Goal: Download file/media

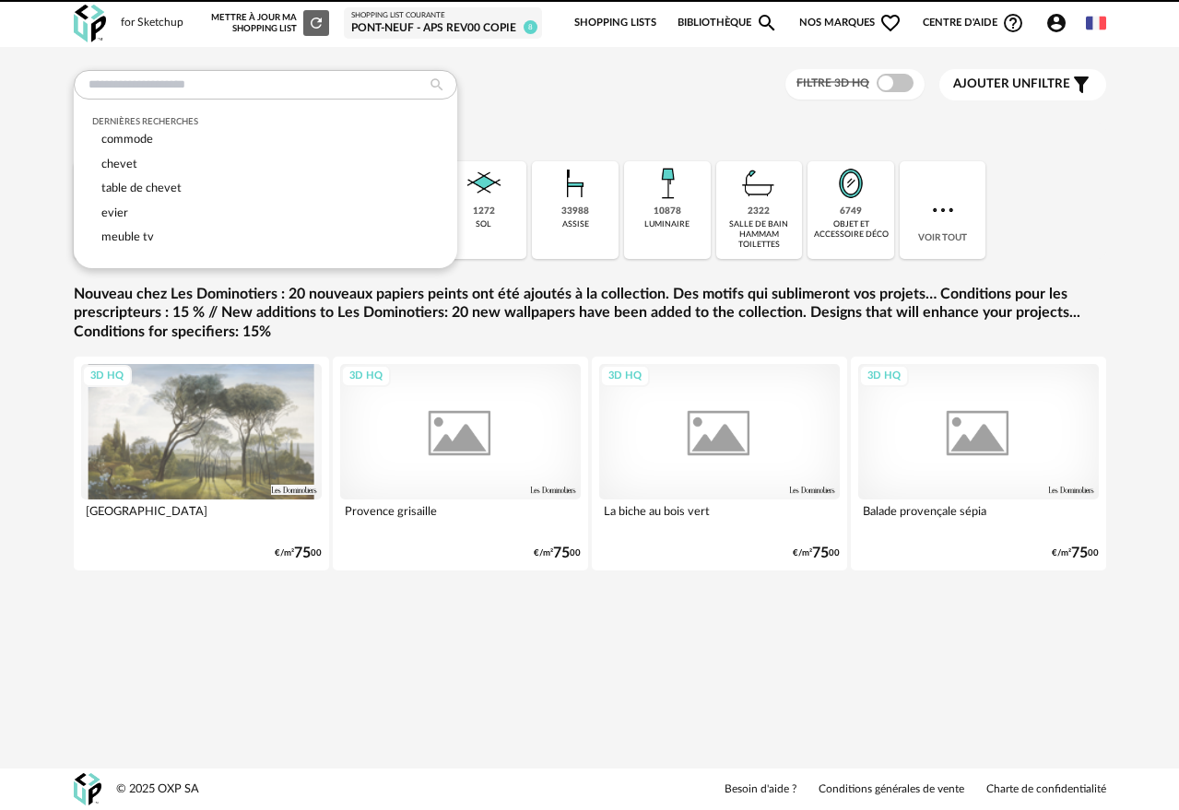
click at [287, 89] on input "text" at bounding box center [265, 84] width 383 height 29
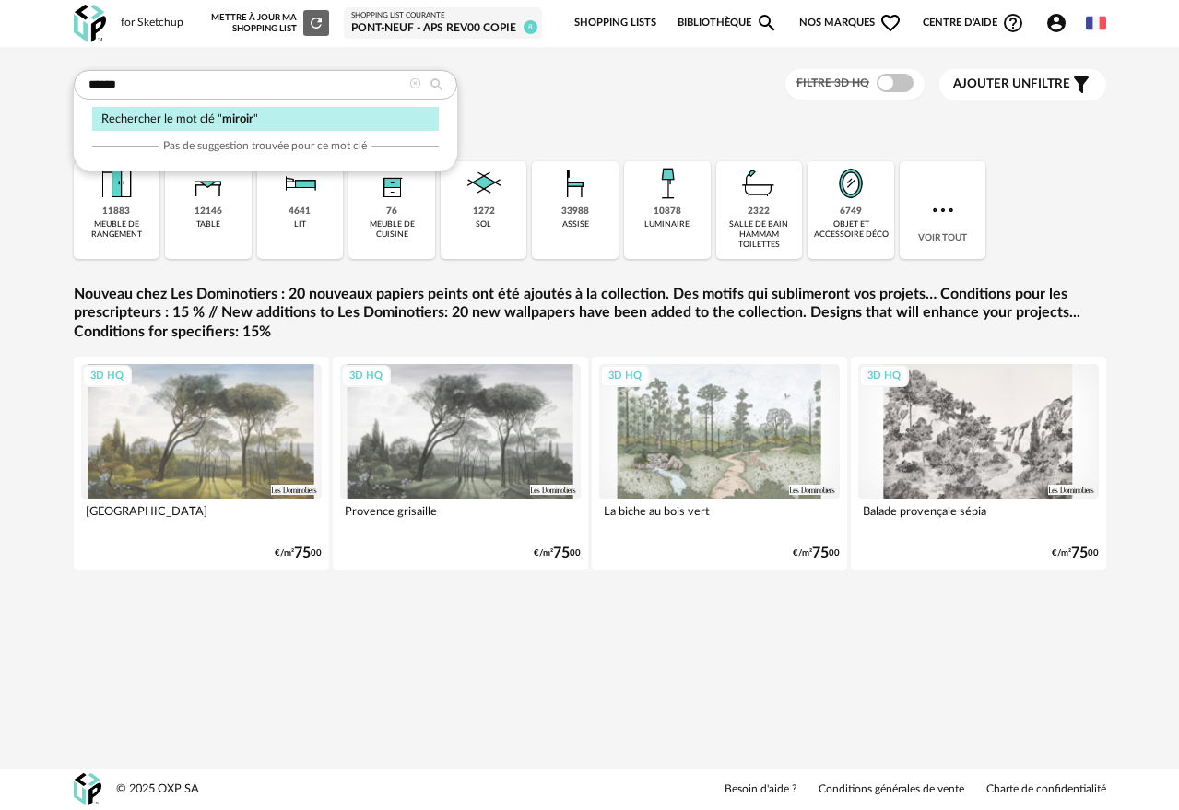
type input "******"
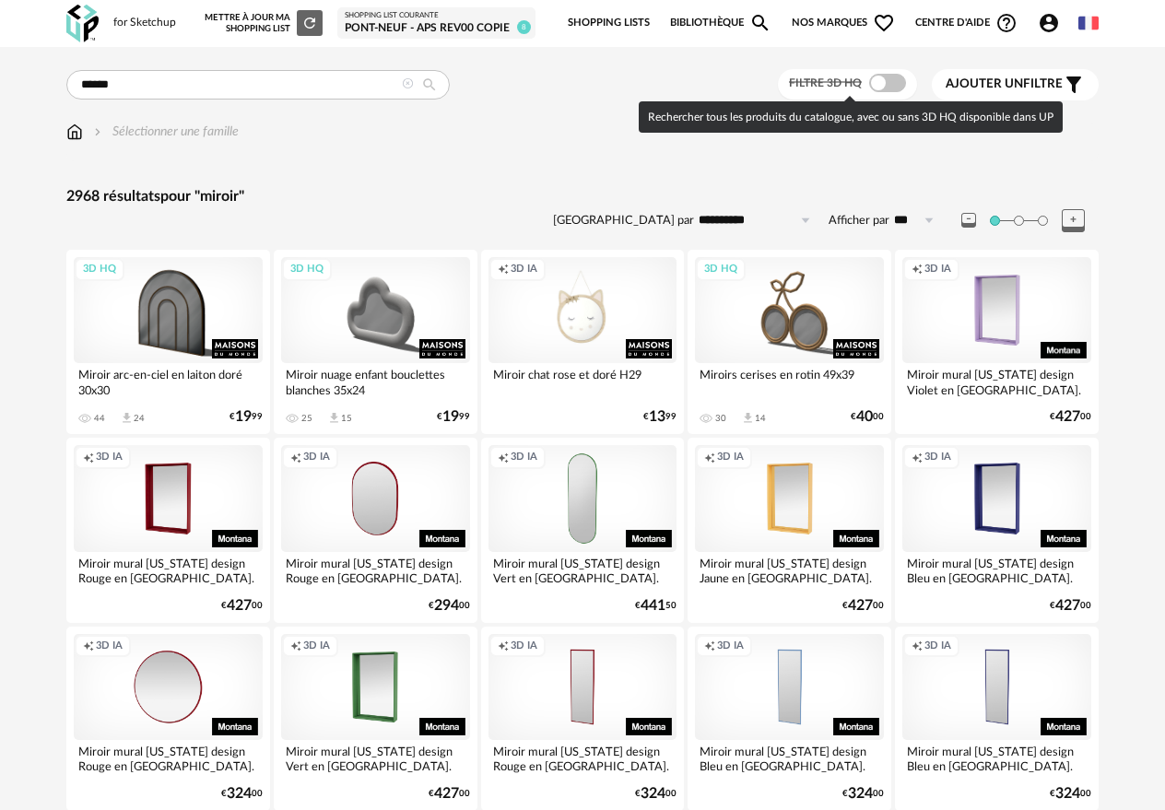
click at [880, 88] on span at bounding box center [887, 83] width 37 height 18
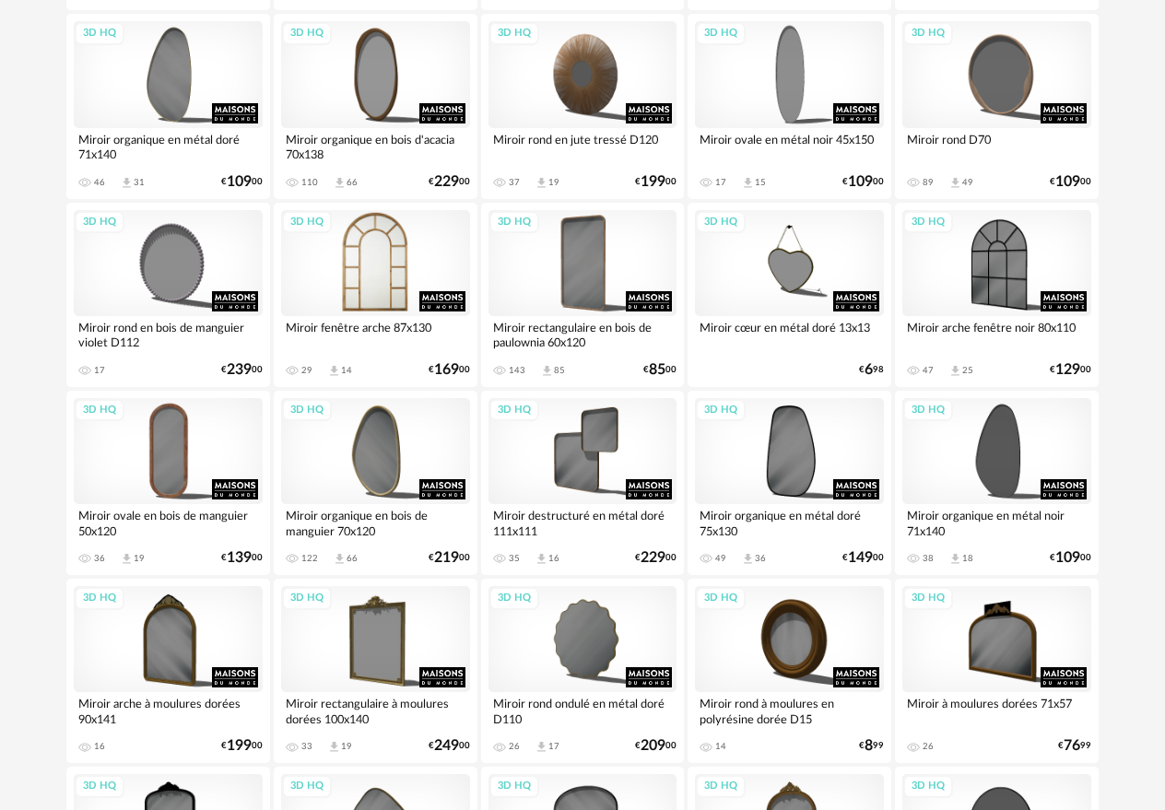
scroll to position [1366, 0]
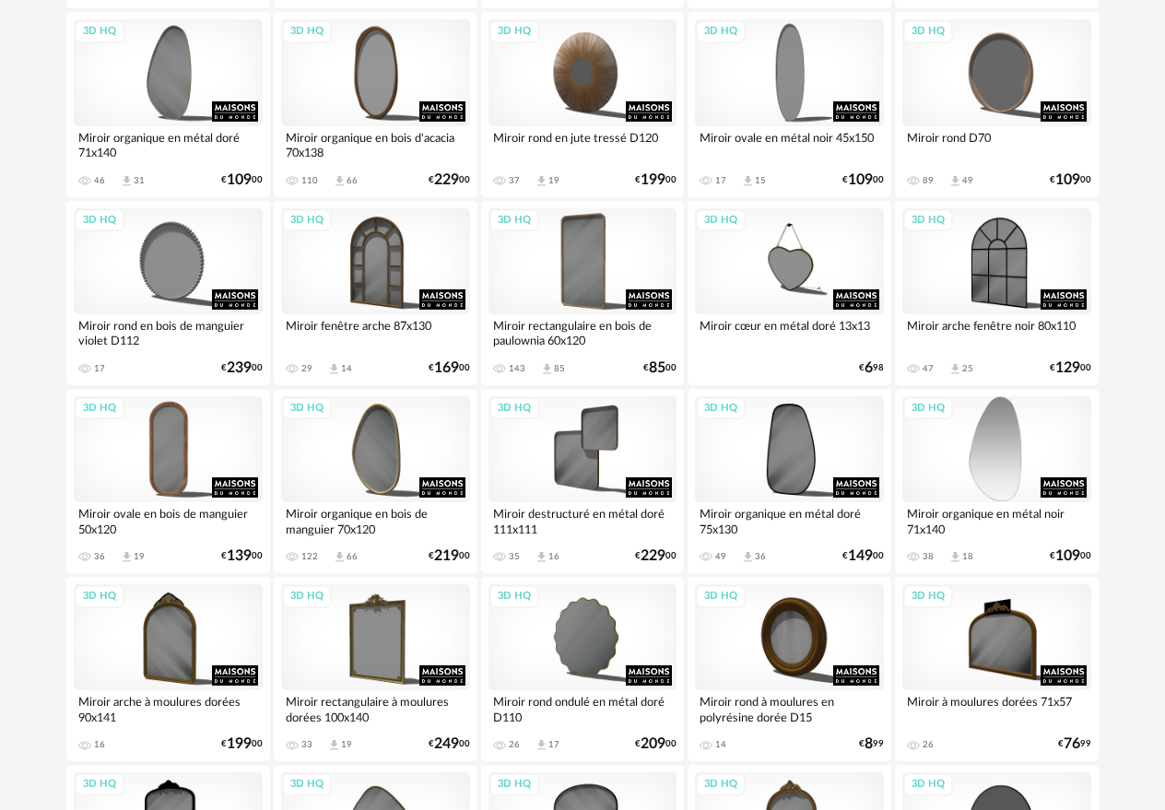
click at [1016, 441] on div "3D HQ" at bounding box center [996, 449] width 189 height 106
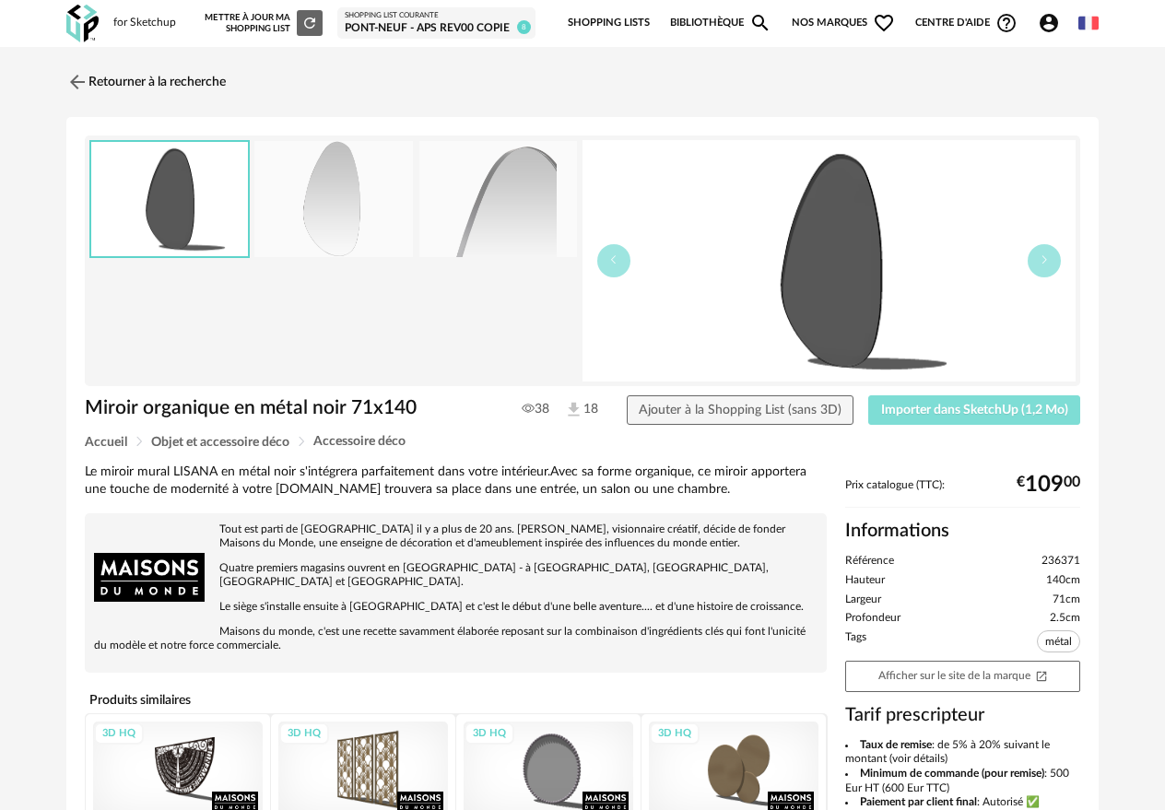
click at [997, 421] on button "Importer dans SketchUp (1,2 Mo)" at bounding box center [974, 409] width 212 height 29
